Goal: Task Accomplishment & Management: Manage account settings

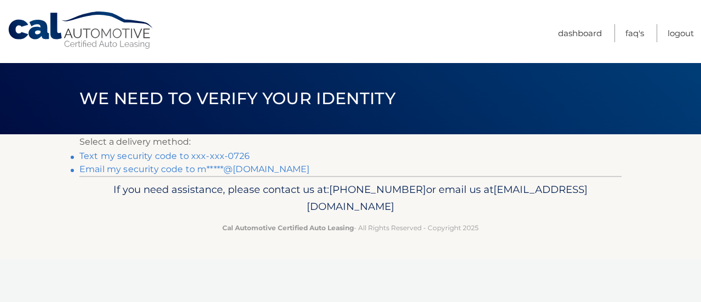
click at [205, 153] on link "Text my security code to xxx-xxx-0726" at bounding box center [164, 156] width 170 height 10
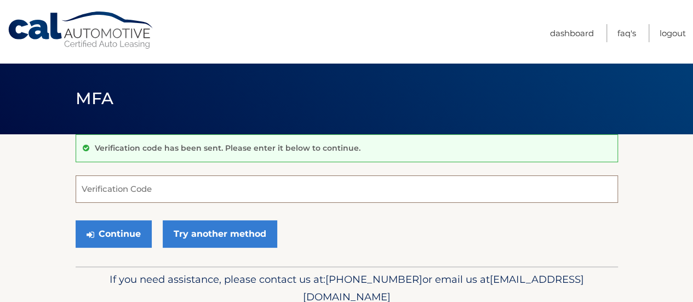
click at [113, 180] on input "Verification Code" at bounding box center [347, 188] width 542 height 27
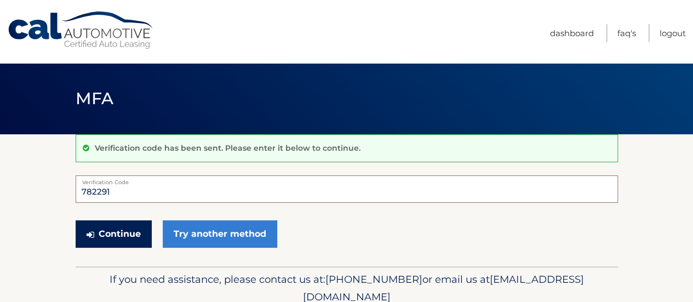
type input "782291"
click at [126, 237] on button "Continue" at bounding box center [114, 233] width 76 height 27
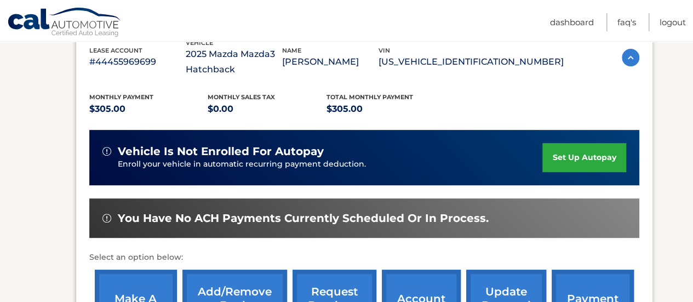
scroll to position [219, 0]
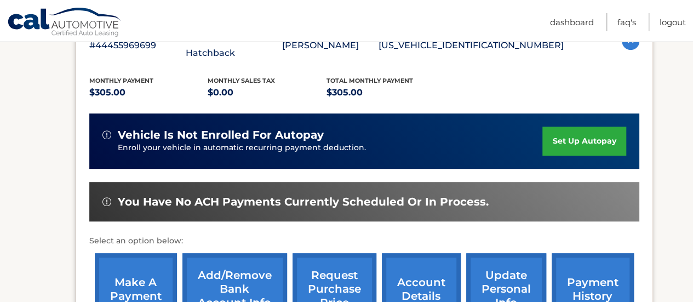
click at [598, 136] on link "set up autopay" at bounding box center [583, 141] width 83 height 29
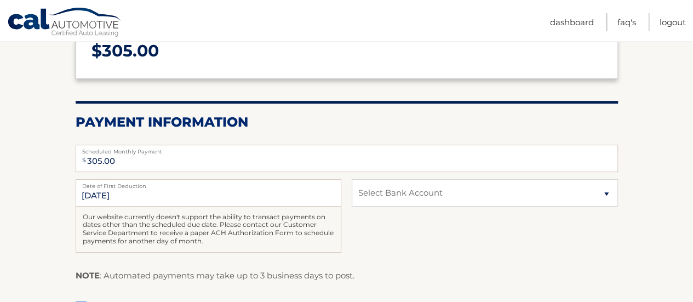
scroll to position [219, 0]
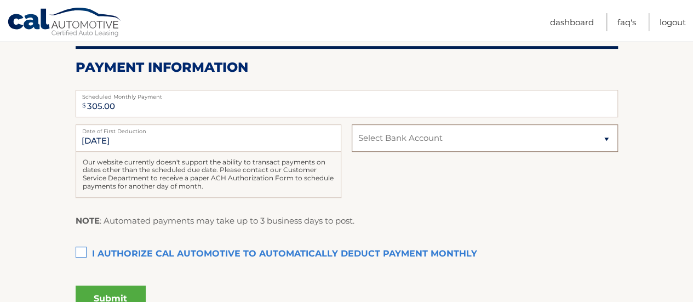
click at [433, 146] on select "Select Bank Account Checking BANK OF AMERICA N.A. *****0878 Checking BANK OF AM…" at bounding box center [485, 137] width 266 height 27
select select "NTJkYjM1NjYtMDcxMy00MzA4LTkwYWQtNjM3N2I0NzgzZWU4"
click at [352, 124] on select "Select Bank Account Checking BANK OF AMERICA N.A. *****0878 Checking BANK OF AM…" at bounding box center [485, 137] width 266 height 27
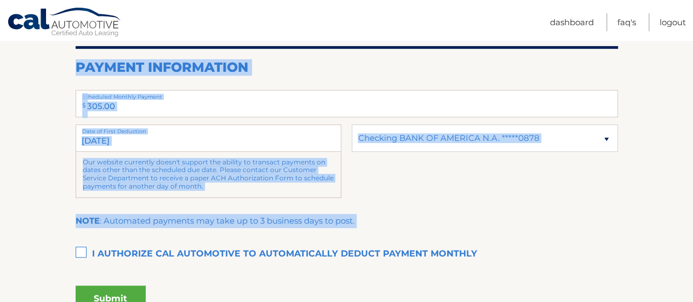
click at [77, 252] on section "Account Overview | Autopay Scheduled monthly payment $ 305.00 Payment Informati…" at bounding box center [346, 121] width 693 height 413
click at [79, 253] on label "I authorize cal automotive to automatically deduct payment monthly This checkbo…" at bounding box center [347, 254] width 542 height 22
click at [0, 0] on input "I authorize cal automotive to automatically deduct payment monthly This checkbo…" at bounding box center [0, 0] width 0 height 0
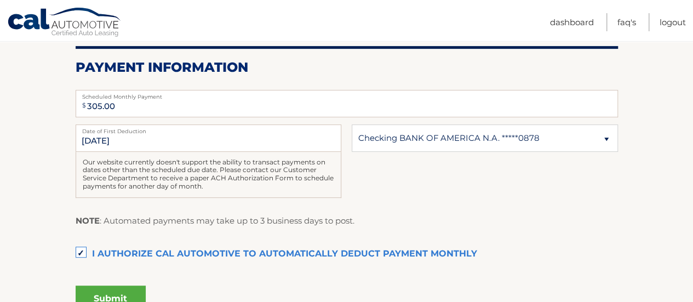
click at [54, 250] on section "Account Overview | Autopay Scheduled monthly payment $ 305.00 Payment Informati…" at bounding box center [346, 121] width 693 height 413
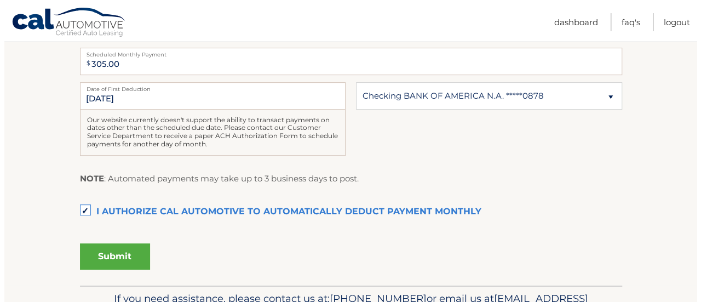
scroll to position [327, 0]
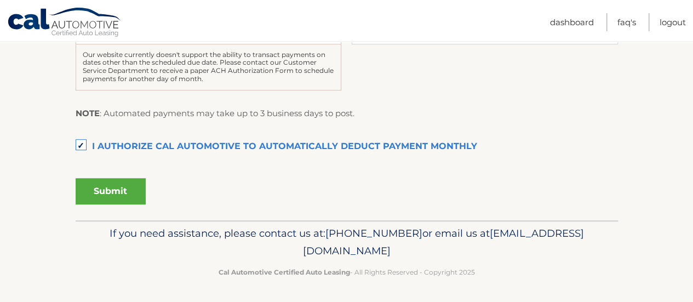
click at [120, 181] on button "Submit" at bounding box center [111, 191] width 70 height 26
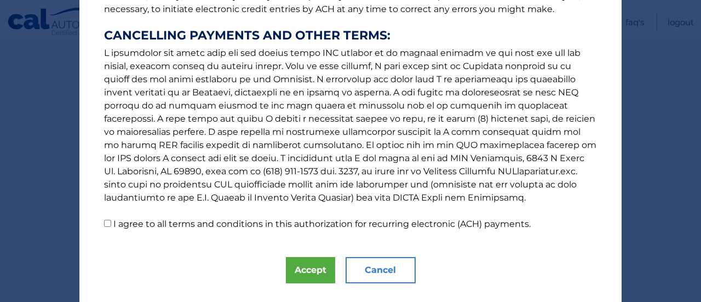
scroll to position [228, 0]
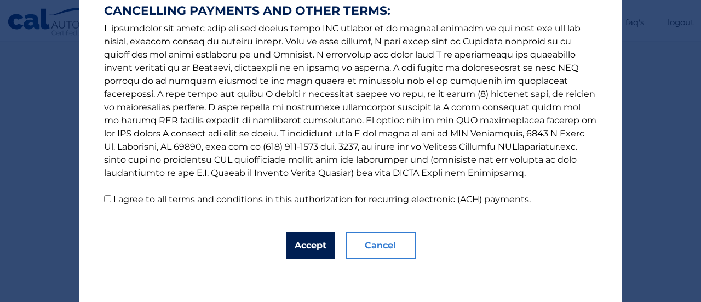
click at [314, 248] on button "Accept" at bounding box center [310, 245] width 49 height 26
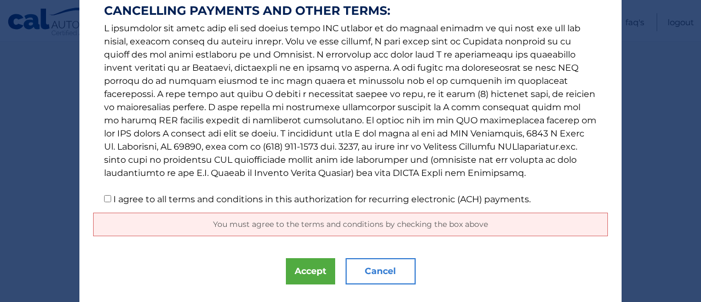
click at [107, 200] on p "The words "I" "me" and "my" mean any identified Customer who signs this Authori…" at bounding box center [350, 0] width 515 height 412
click at [105, 198] on input "I agree to all terms and conditions in this authorization for recurring electro…" at bounding box center [107, 198] width 7 height 7
checkbox input "true"
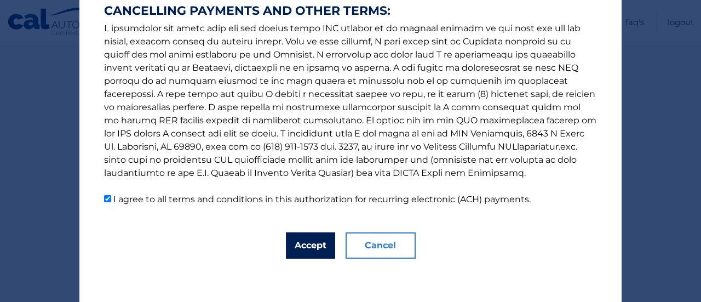
click at [289, 242] on button "Accept" at bounding box center [310, 245] width 49 height 26
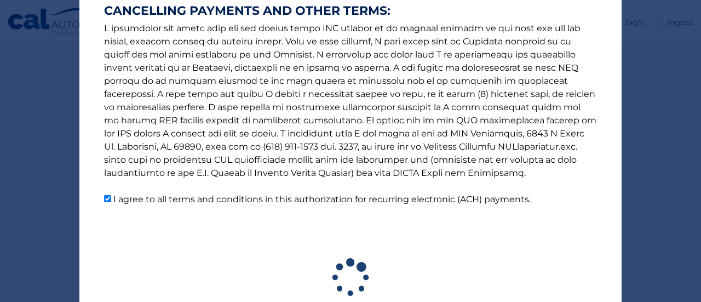
scroll to position [296, 0]
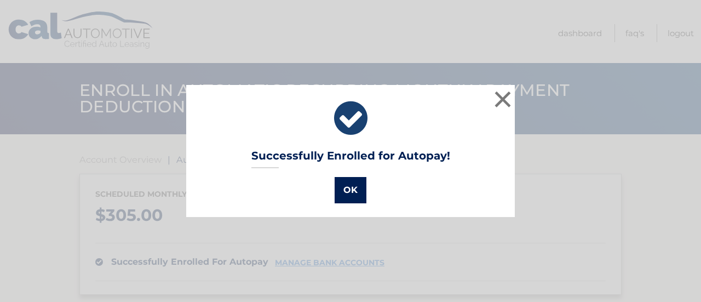
click at [337, 184] on button "OK" at bounding box center [351, 190] width 32 height 26
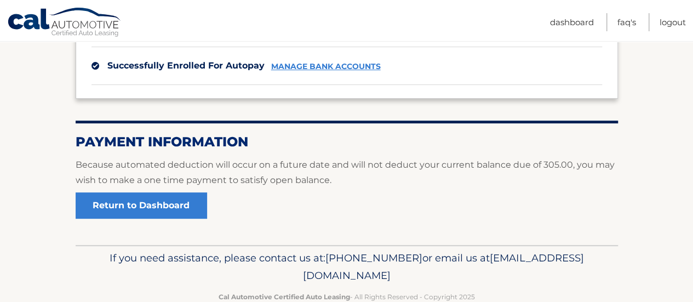
scroll to position [219, 0]
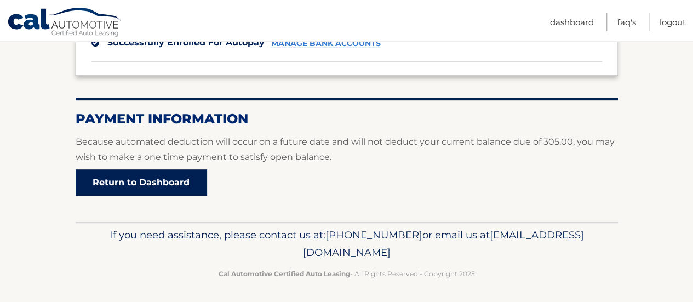
click at [150, 188] on link "Return to Dashboard" at bounding box center [141, 182] width 131 height 26
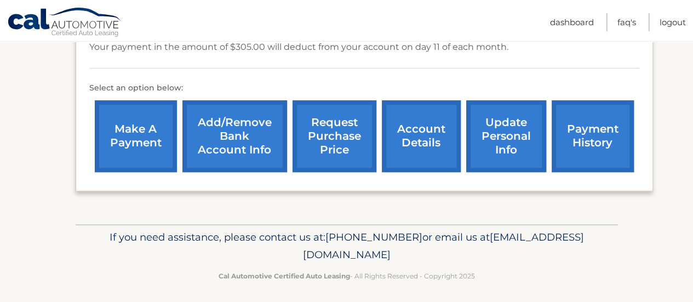
scroll to position [334, 0]
